Goal: Task Accomplishment & Management: Complete application form

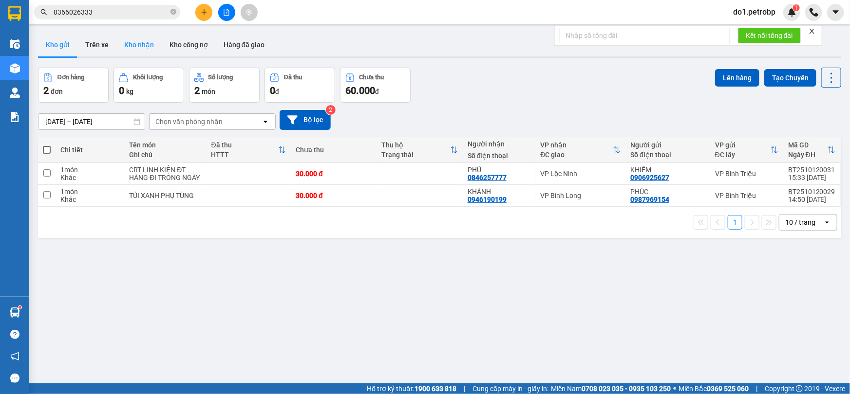
click at [131, 47] on button "Kho nhận" at bounding box center [138, 44] width 45 height 23
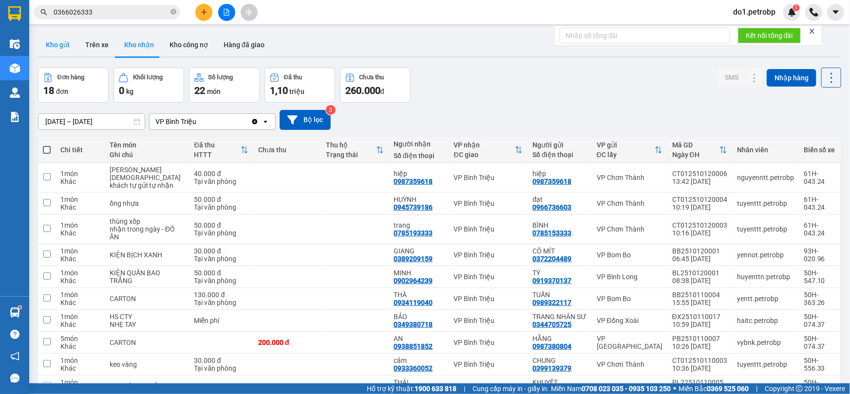
click at [49, 48] on button "Kho gửi" at bounding box center [57, 44] width 39 height 23
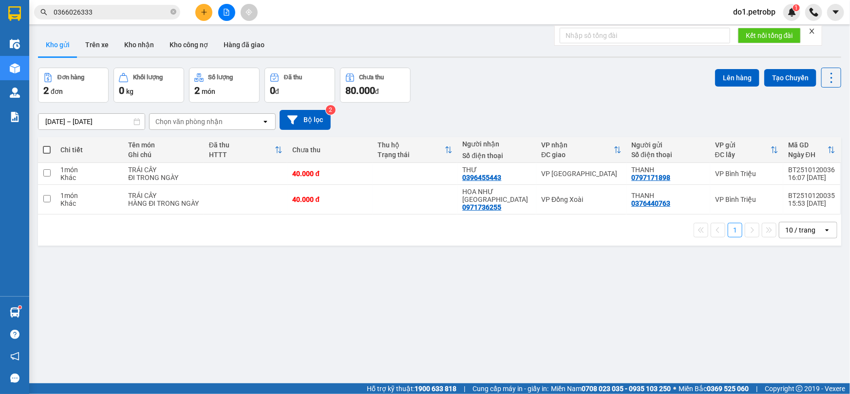
click at [116, 16] on input "0366026333" at bounding box center [111, 12] width 115 height 11
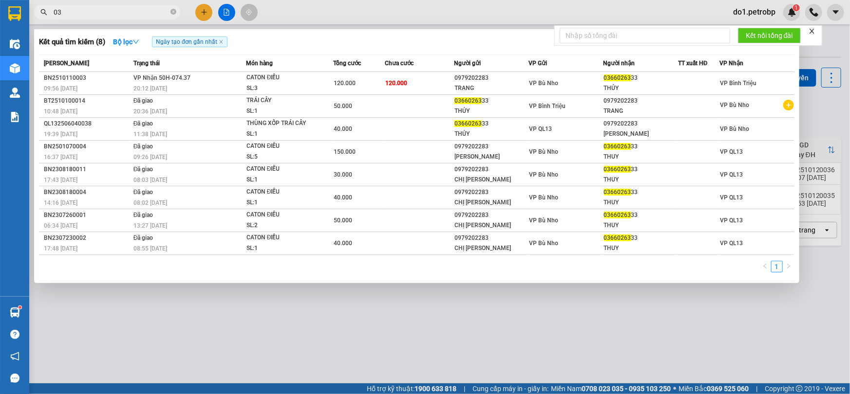
type input "0"
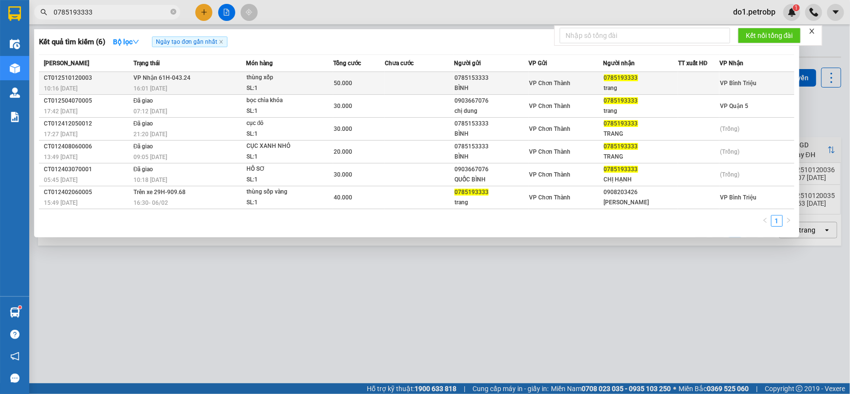
type input "0785193333"
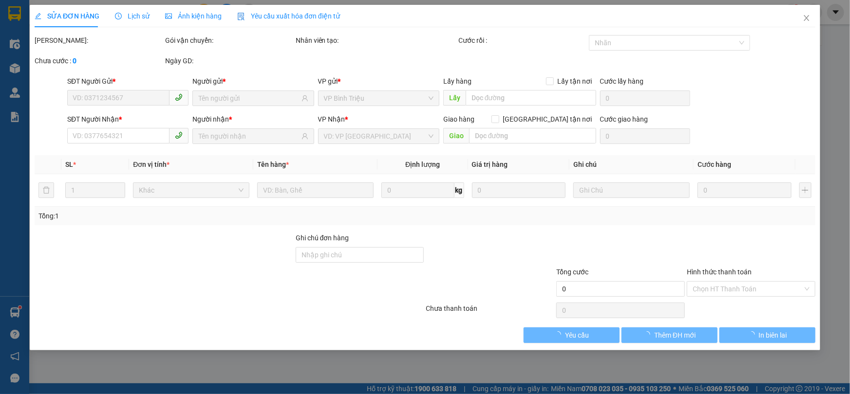
type input "0785153333"
type input "BÌNH"
type input "0785193333"
type input "trang"
type input "50.000"
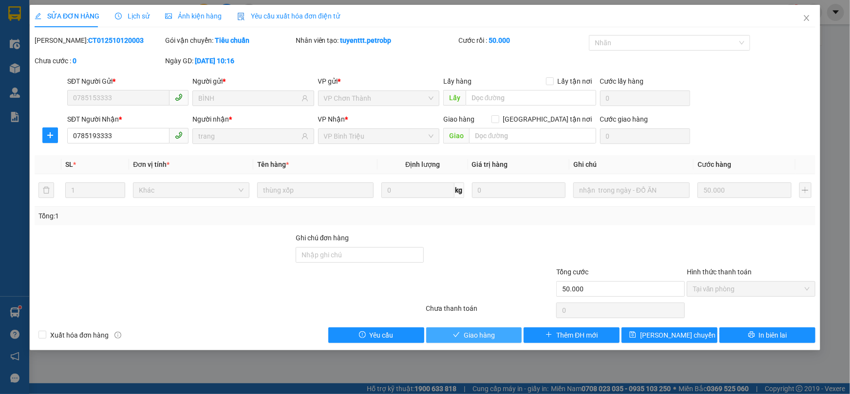
click at [484, 330] on span "Giao hàng" at bounding box center [479, 335] width 31 height 11
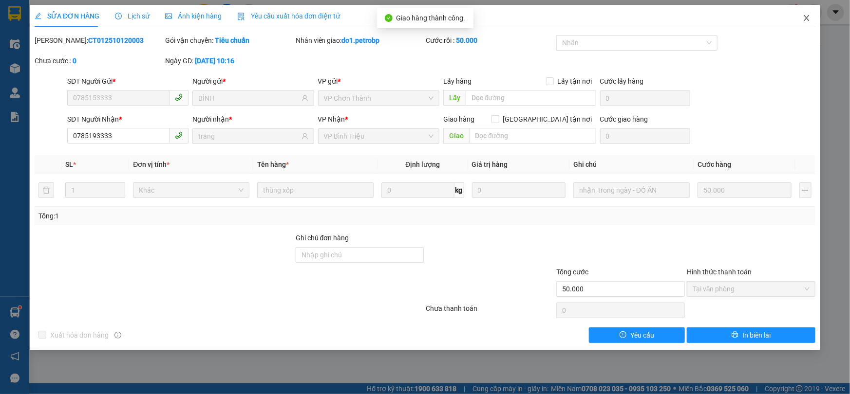
click at [811, 19] on span "Close" at bounding box center [806, 18] width 27 height 27
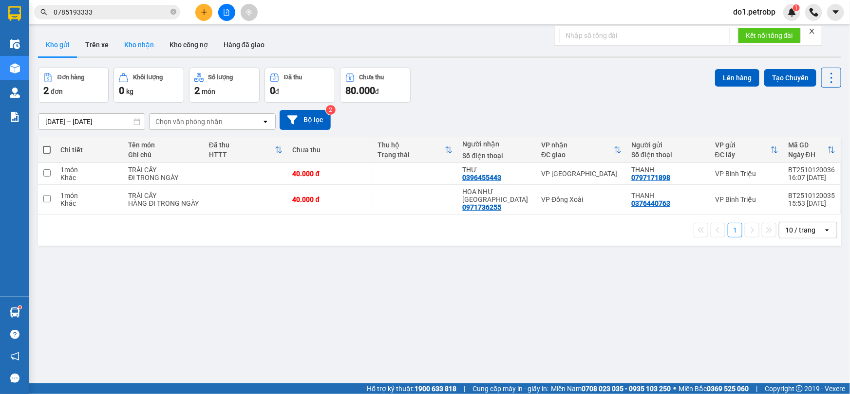
click at [147, 47] on button "Kho nhận" at bounding box center [138, 44] width 45 height 23
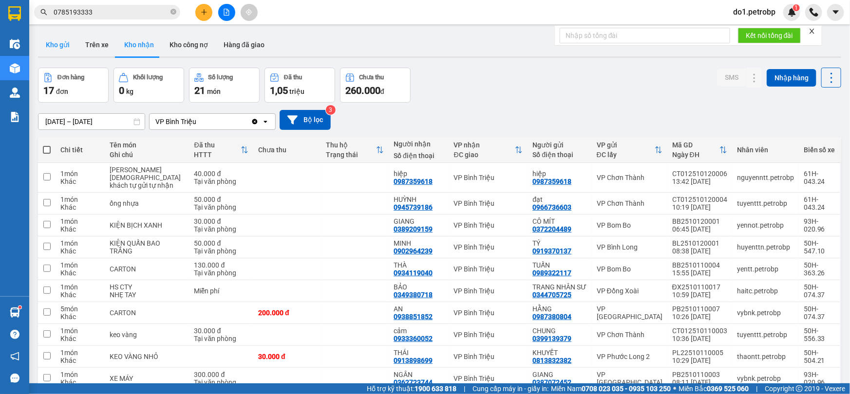
click at [59, 52] on button "Kho gửi" at bounding box center [57, 44] width 39 height 23
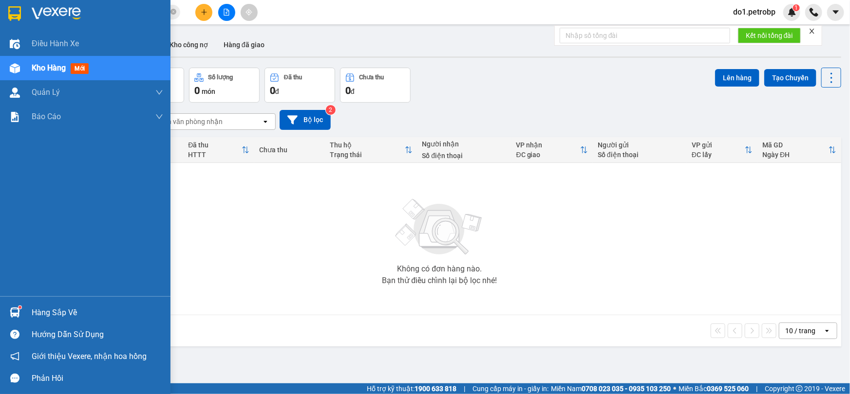
click at [24, 314] on div "Hàng sắp về" at bounding box center [85, 313] width 170 height 22
click at [24, 314] on div "Điều hành xe Kho hàng mới Quản [PERSON_NAME] lý chuyến Quản lý khách hàng Quản …" at bounding box center [85, 197] width 170 height 394
click at [27, 322] on div "Hàng sắp về" at bounding box center [85, 313] width 170 height 22
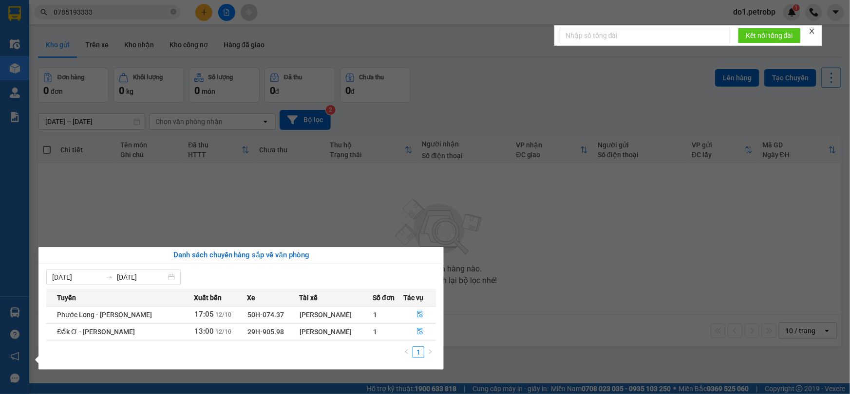
click at [375, 169] on section "Kết quả tìm kiếm ( 6 ) Bộ lọc Ngày tạo đơn gần nhất Mã ĐH Trạng thái Món hàng T…" at bounding box center [425, 197] width 850 height 394
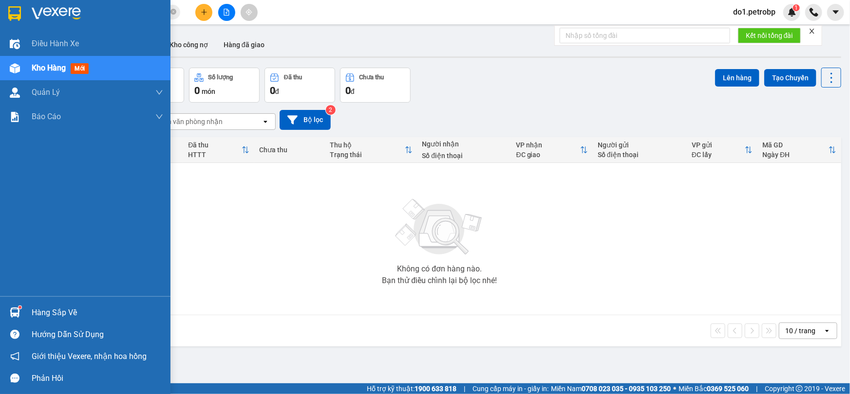
click at [23, 305] on div "Hàng sắp về" at bounding box center [85, 313] width 170 height 22
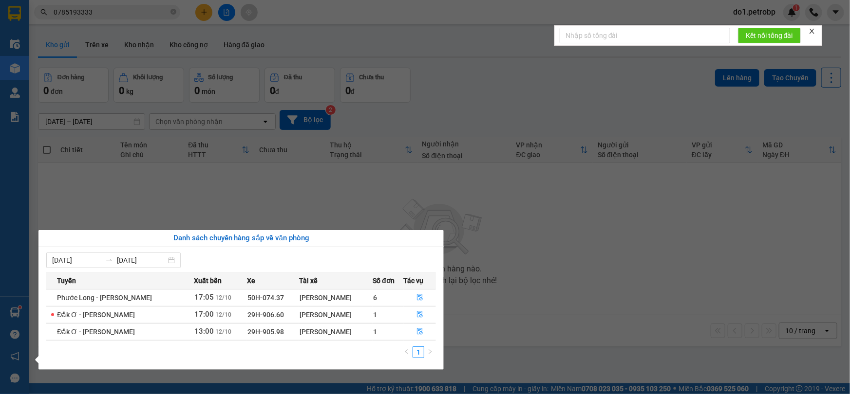
click at [360, 211] on section "Kết quả tìm kiếm ( 6 ) Bộ lọc Ngày tạo đơn gần nhất Mã ĐH Trạng thái Món hàng T…" at bounding box center [425, 197] width 850 height 394
